Goal: Task Accomplishment & Management: Manage account settings

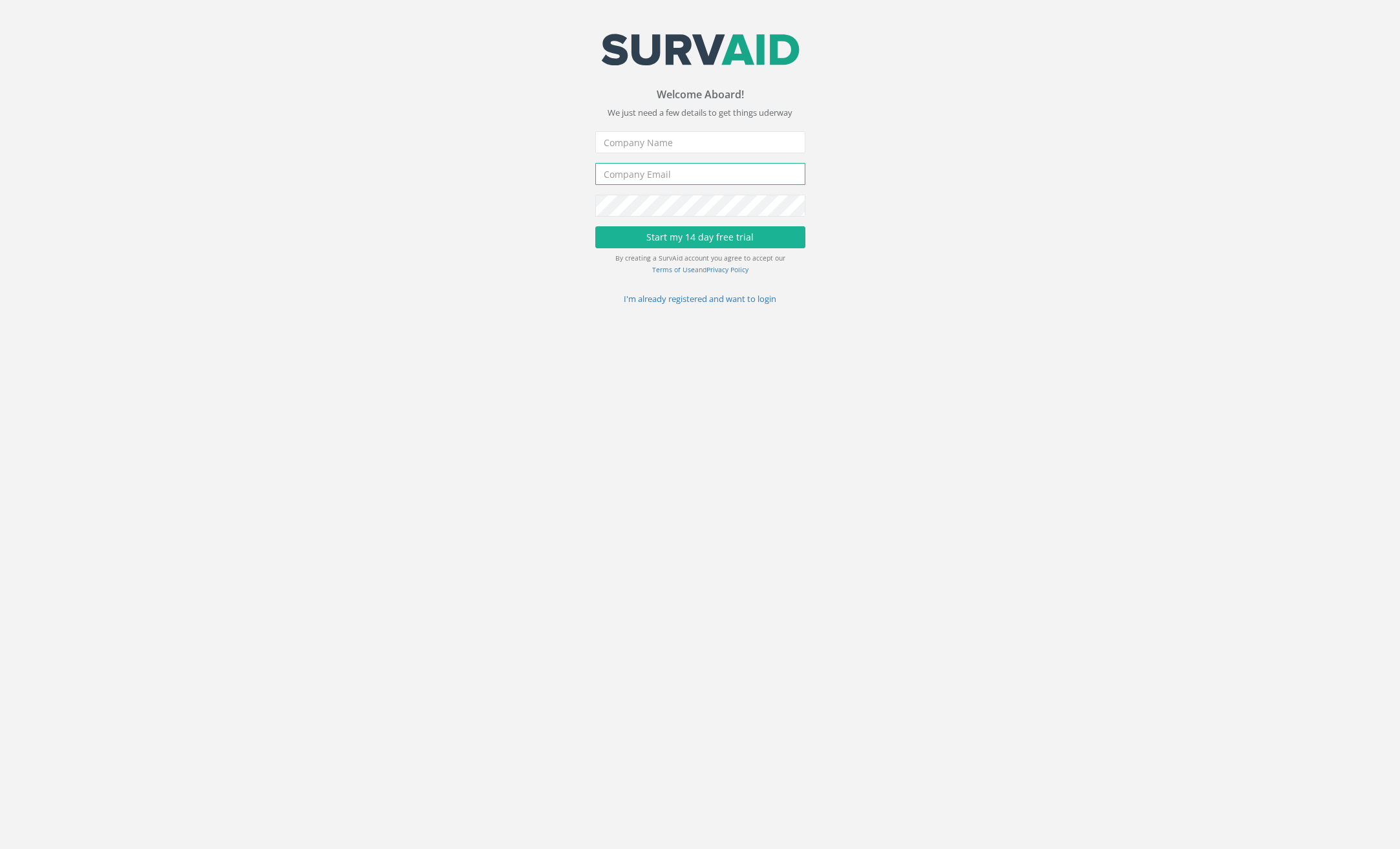
type input "[PERSON_NAME][EMAIL_ADDRESS][DOMAIN_NAME]"
click at [698, 142] on input "text" at bounding box center [700, 142] width 210 height 22
click at [691, 300] on link "I'm already registered and want to login" at bounding box center [700, 299] width 153 height 12
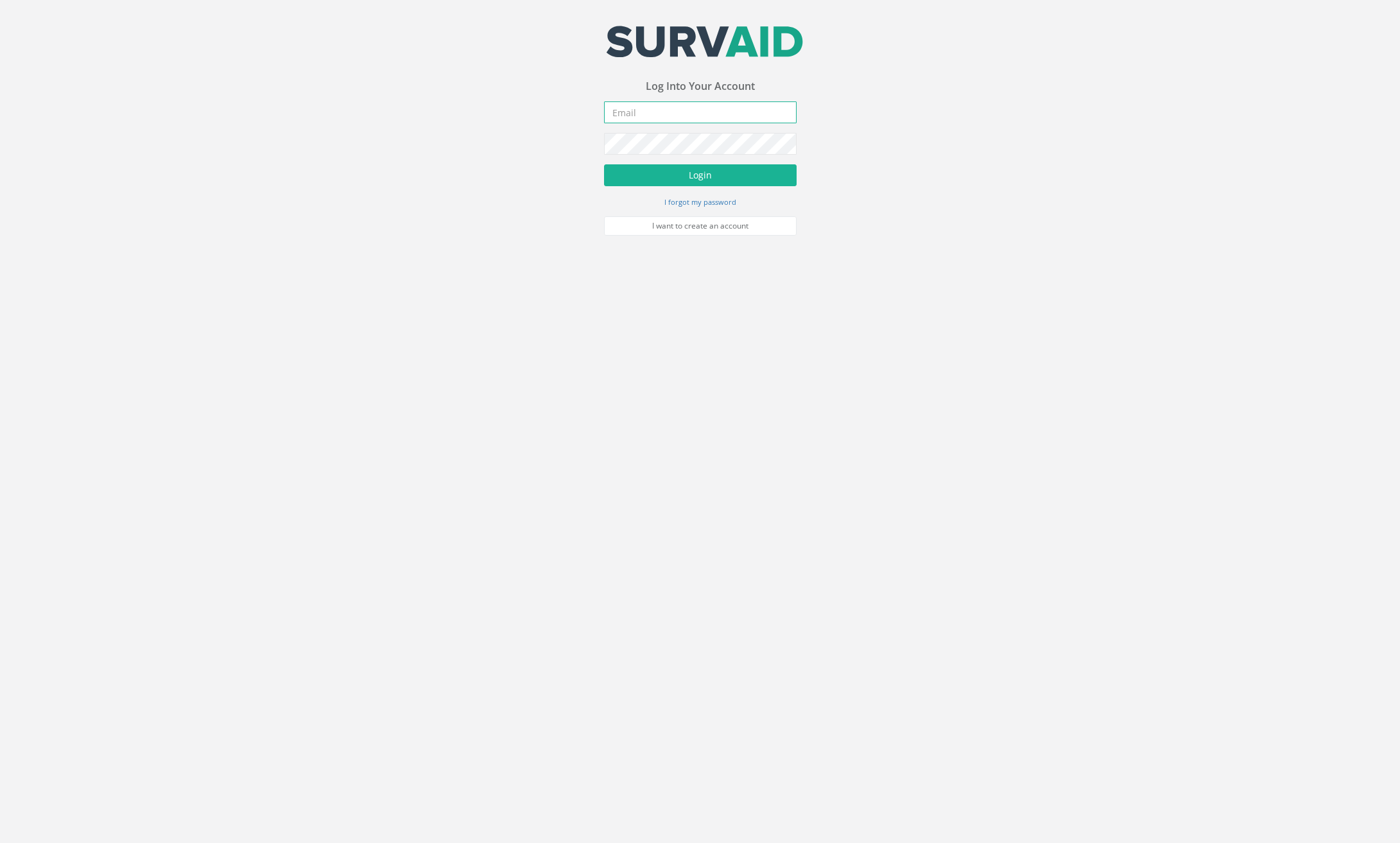
type input "[PERSON_NAME][EMAIL_ADDRESS][DOMAIN_NAME]"
click at [695, 174] on button "Login" at bounding box center [700, 175] width 192 height 22
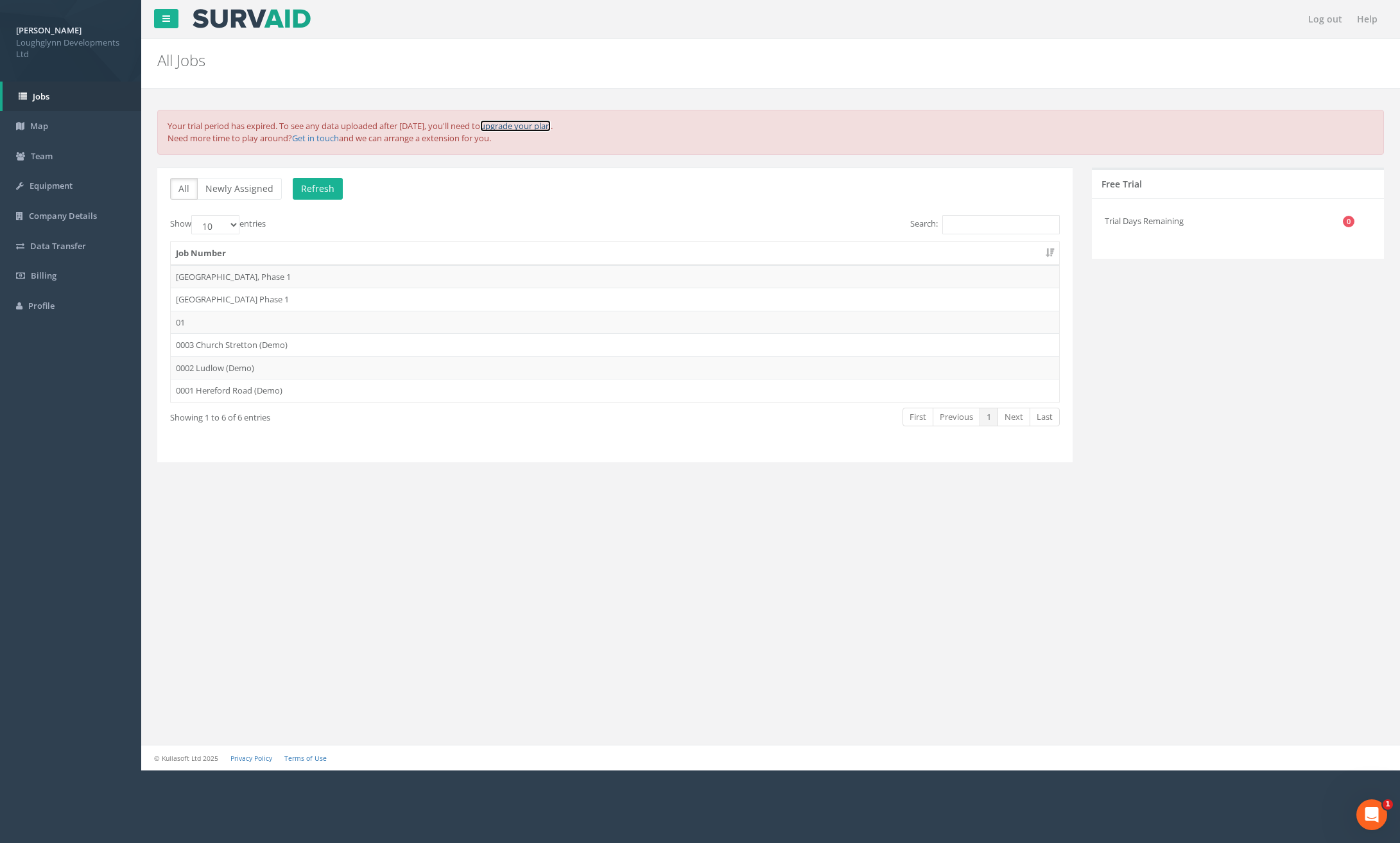
click at [551, 126] on link "upgrade your plan" at bounding box center [515, 126] width 71 height 12
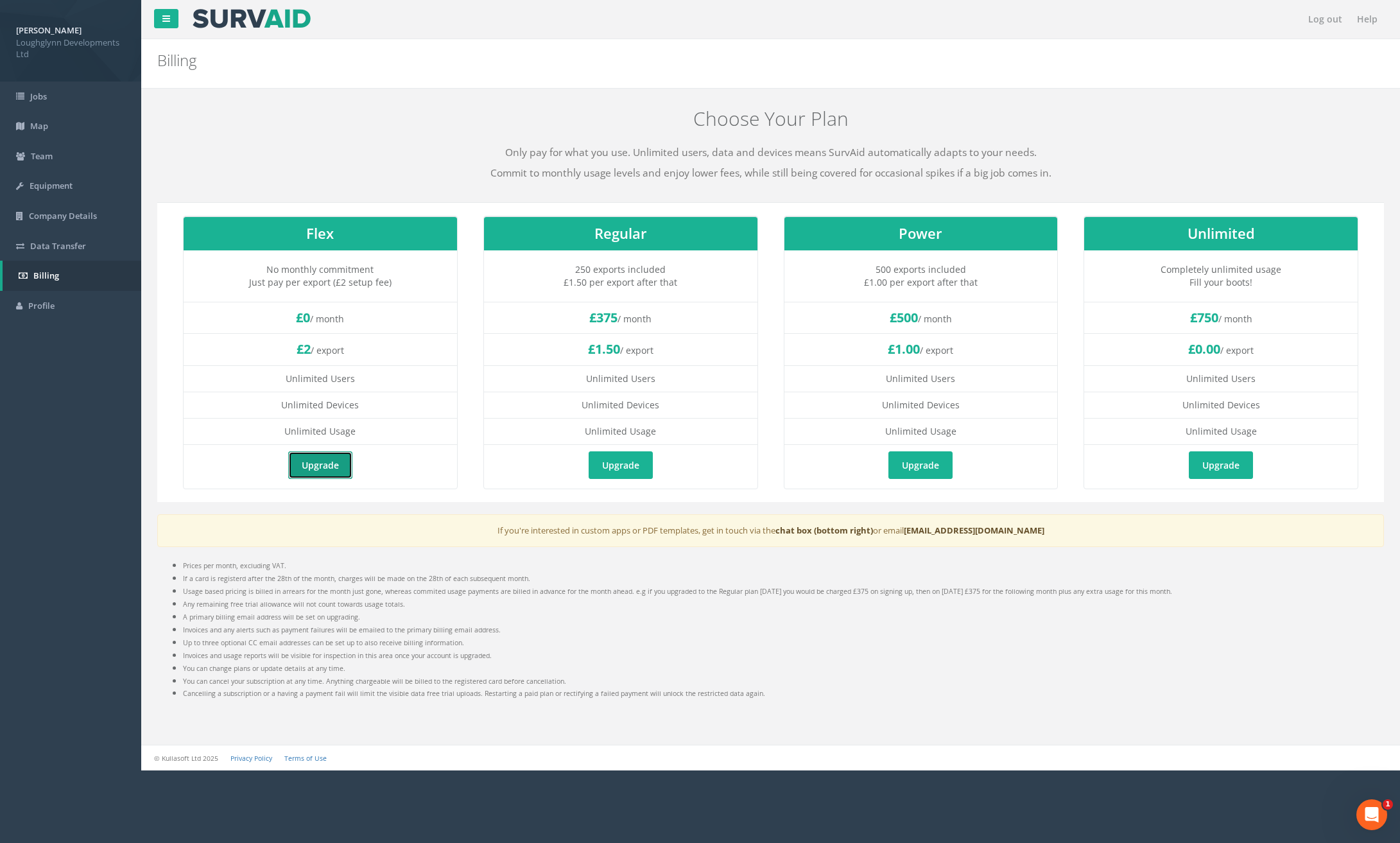
click at [323, 463] on link "Upgrade" at bounding box center [320, 465] width 64 height 28
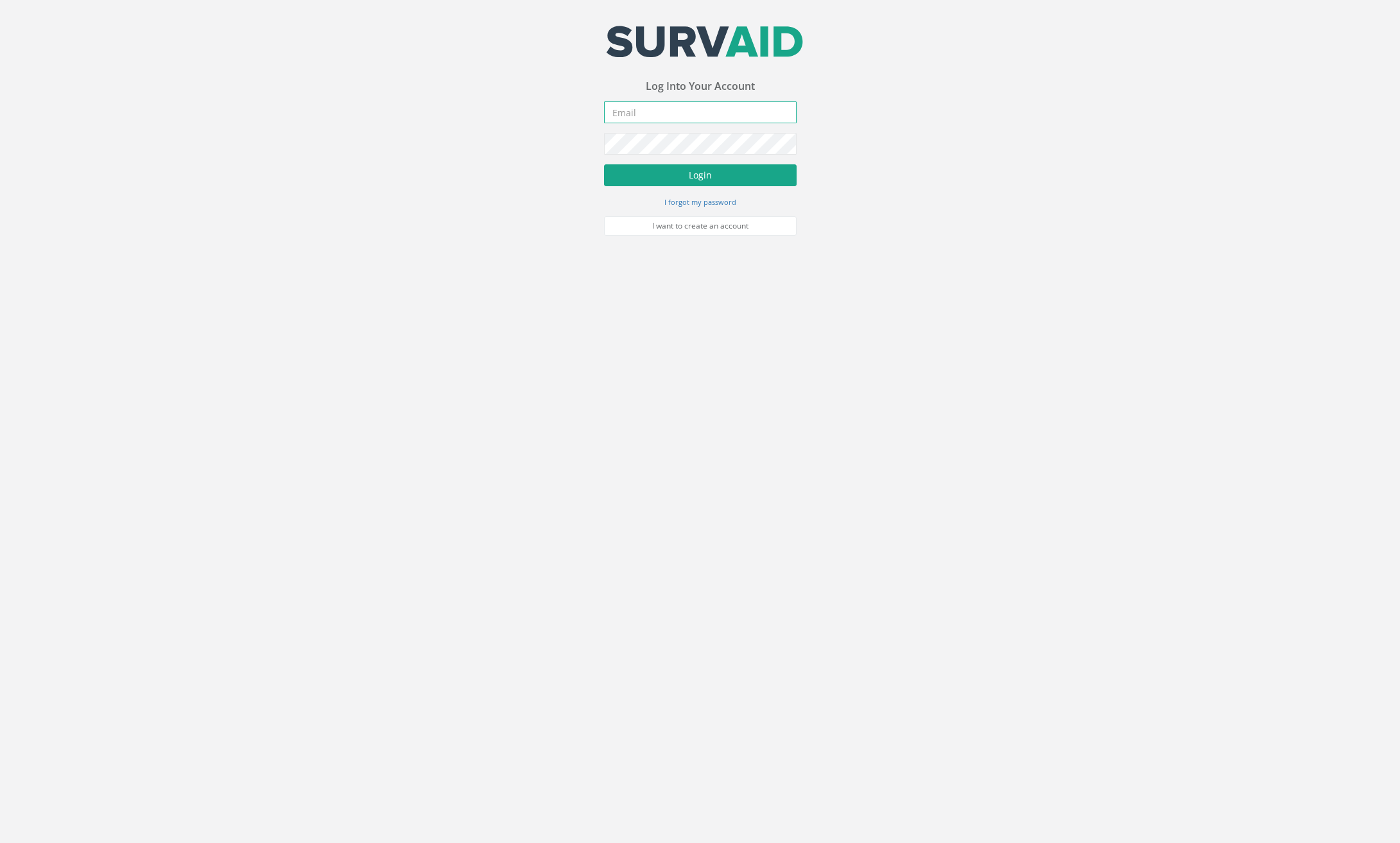
type input "[PERSON_NAME][EMAIL_ADDRESS][DOMAIN_NAME]"
click at [732, 177] on button "Login" at bounding box center [700, 175] width 192 height 22
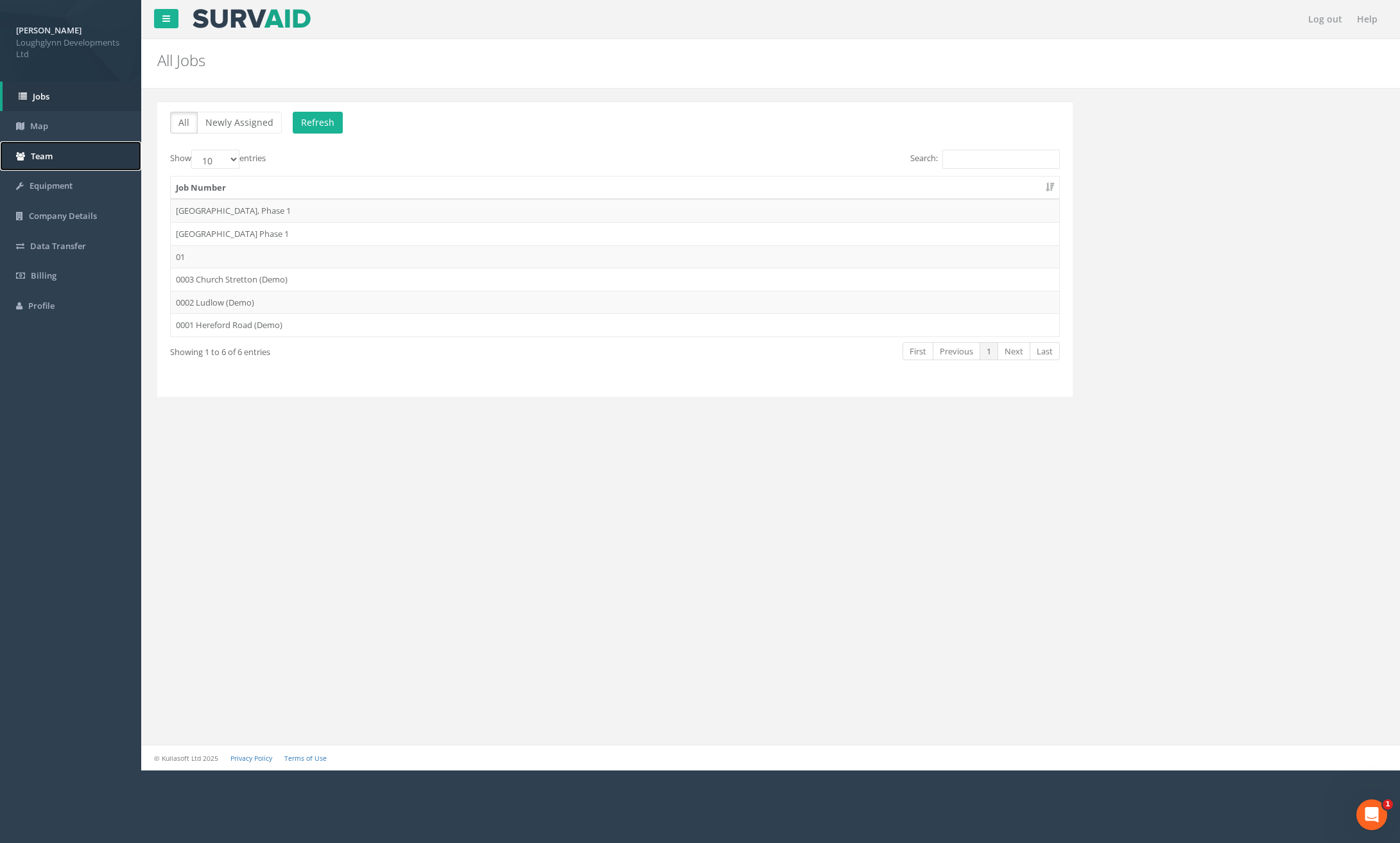
click at [55, 154] on link "Team" at bounding box center [71, 156] width 141 height 30
